Goal: Information Seeking & Learning: Learn about a topic

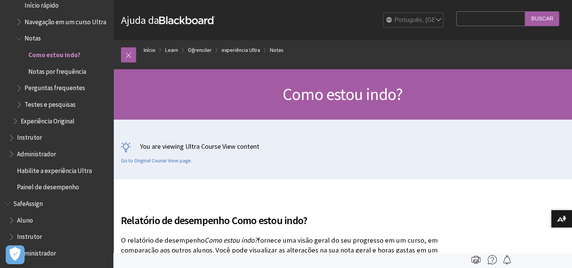
click at [22, 102] on span "Book outline for Blackboard Learn Help" at bounding box center [20, 102] width 8 height 9
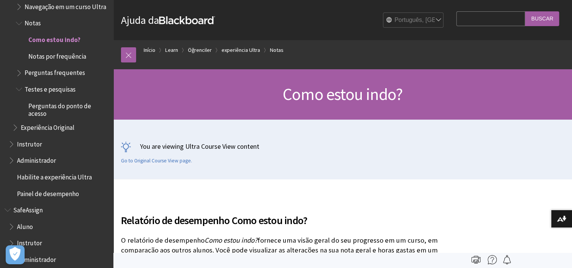
click at [45, 117] on span "Perguntas do ponto de acesso" at bounding box center [68, 108] width 80 height 18
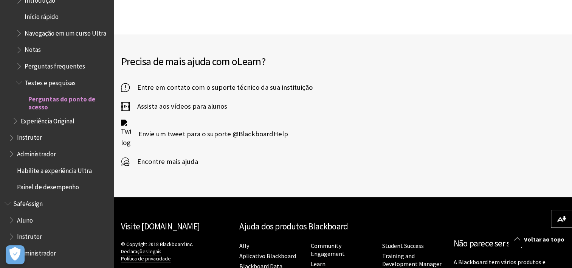
scroll to position [2340, 0]
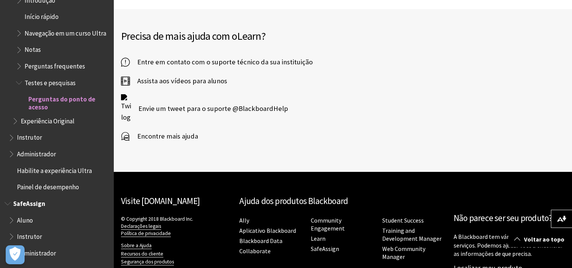
click at [24, 219] on span "Aluno" at bounding box center [25, 219] width 16 height 10
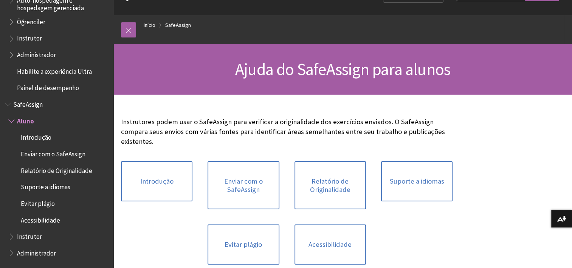
scroll to position [43, 0]
